Goal: Task Accomplishment & Management: Complete application form

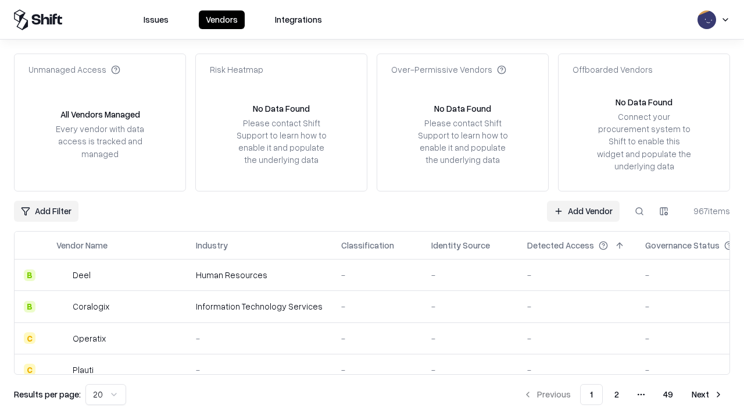
click at [583, 211] on link "Add Vendor" at bounding box center [583, 211] width 73 height 21
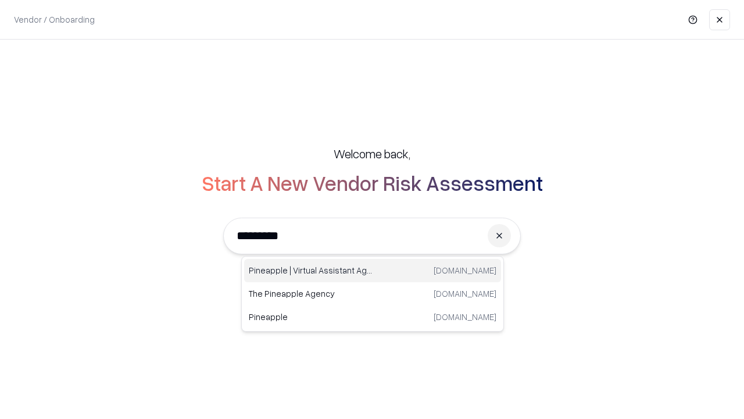
click at [373, 270] on div "Pineapple | Virtual Assistant Agency [DOMAIN_NAME]" at bounding box center [372, 270] width 257 height 23
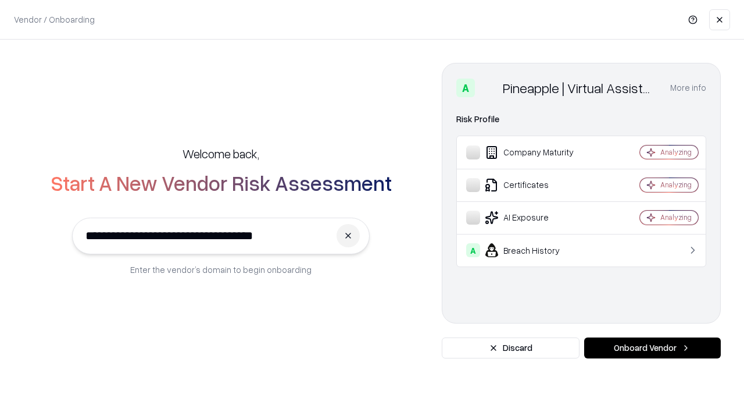
type input "**********"
click at [652, 348] on button "Onboard Vendor" at bounding box center [652, 347] width 137 height 21
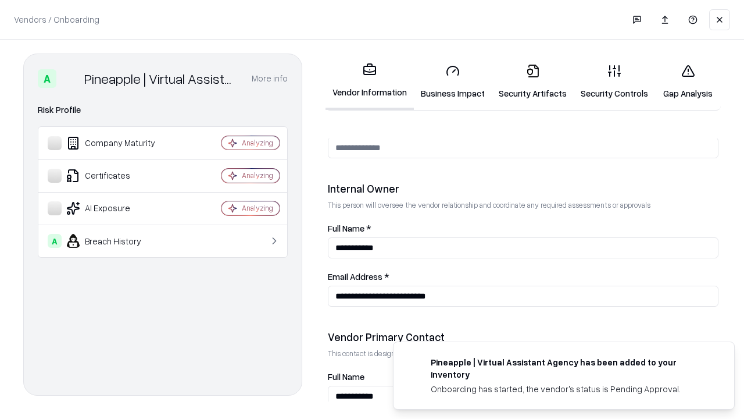
scroll to position [602, 0]
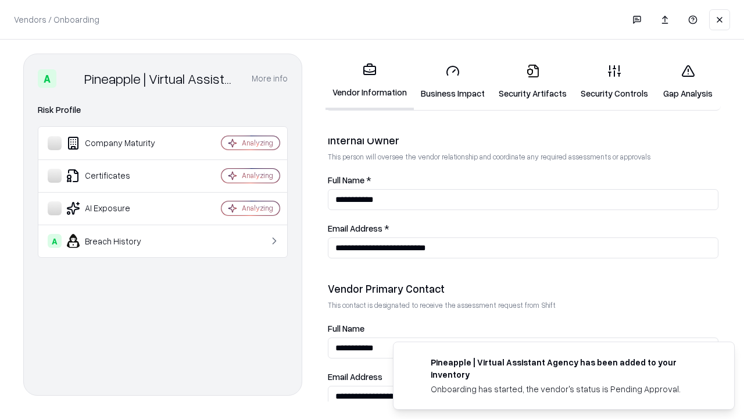
click at [453, 81] on link "Business Impact" at bounding box center [453, 82] width 78 height 54
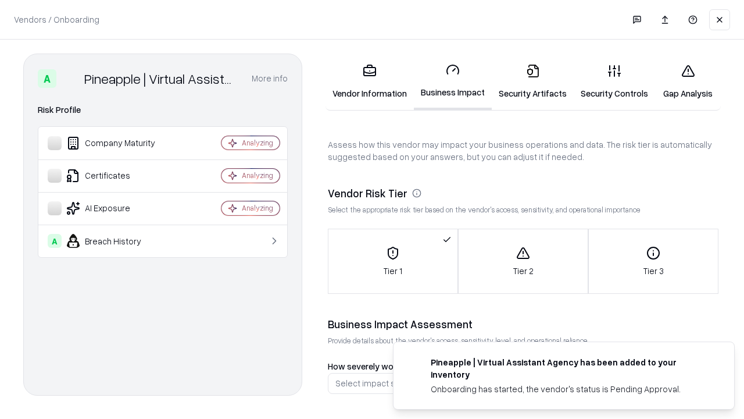
click at [533, 81] on link "Security Artifacts" at bounding box center [533, 82] width 82 height 54
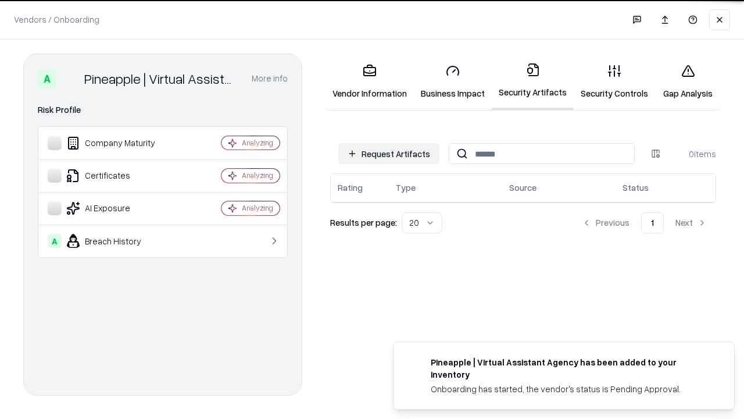
click at [389, 153] on button "Request Artifacts" at bounding box center [388, 153] width 101 height 21
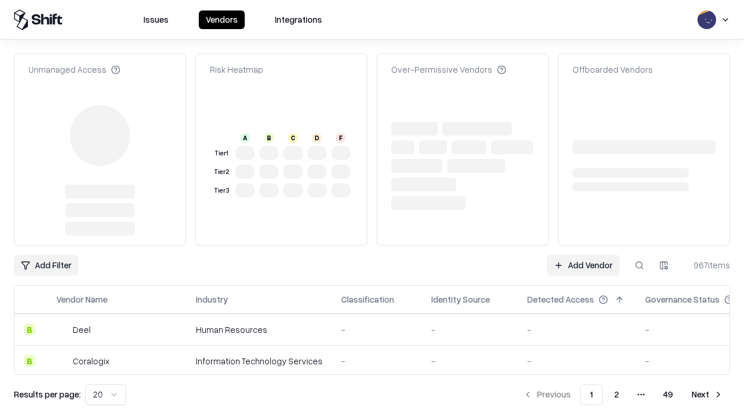
click at [583, 255] on link "Add Vendor" at bounding box center [583, 265] width 73 height 21
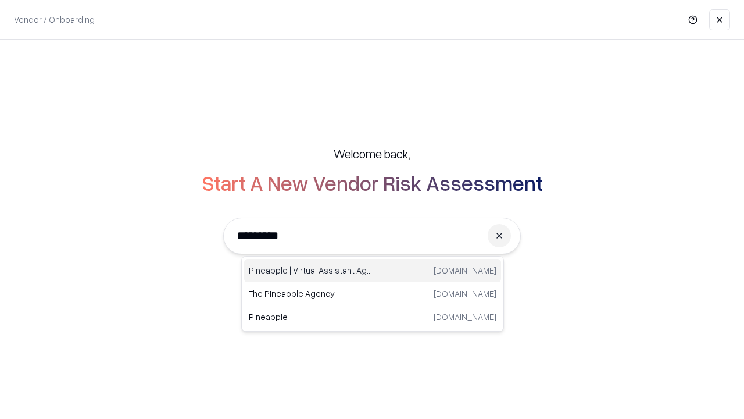
click at [373, 270] on div "Pineapple | Virtual Assistant Agency [DOMAIN_NAME]" at bounding box center [372, 270] width 257 height 23
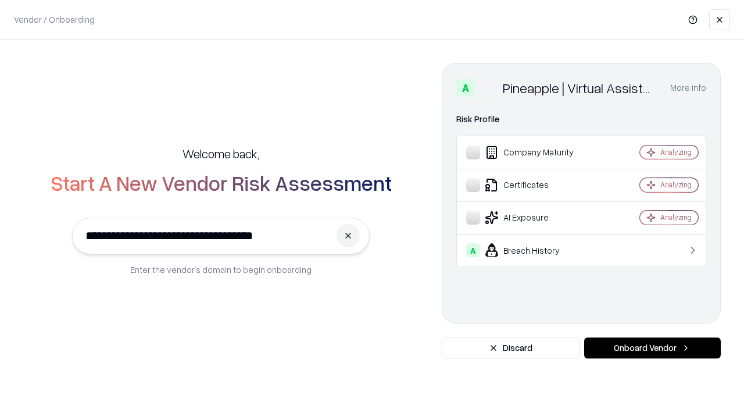
type input "**********"
click at [652, 348] on button "Onboard Vendor" at bounding box center [652, 347] width 137 height 21
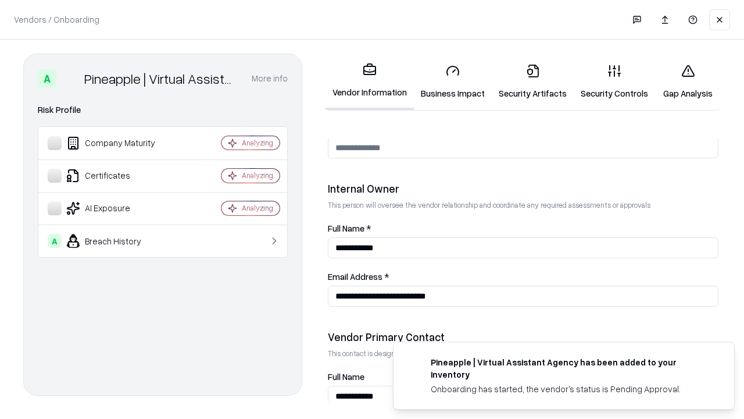
scroll to position [602, 0]
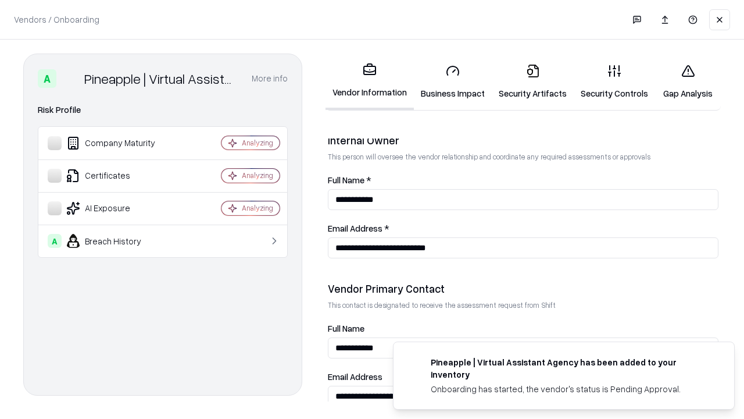
click at [688, 81] on link "Gap Analysis" at bounding box center [688, 82] width 66 height 54
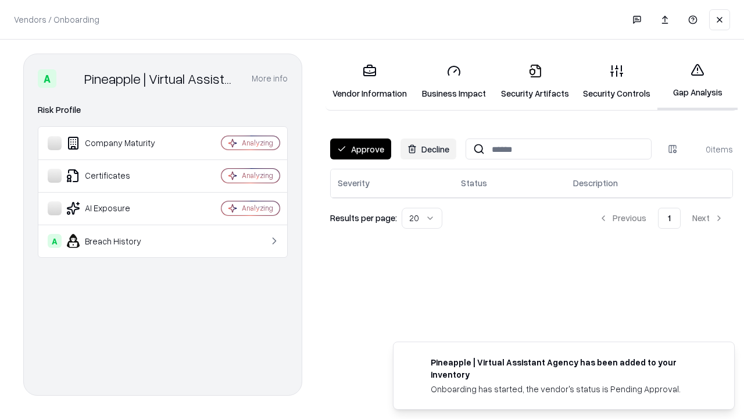
click at [361, 149] on button "Approve" at bounding box center [360, 148] width 61 height 21
